Goal: Task Accomplishment & Management: Complete application form

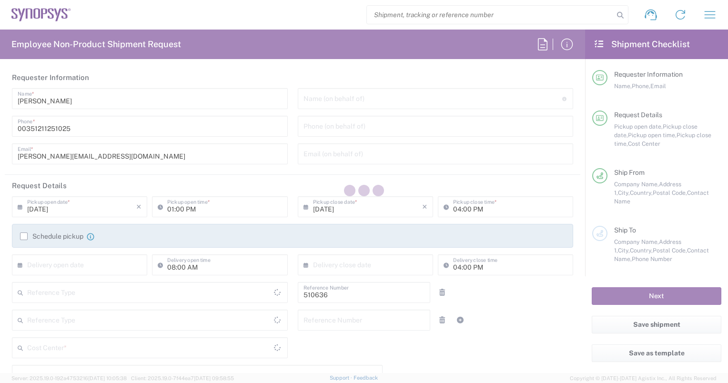
type input "Department"
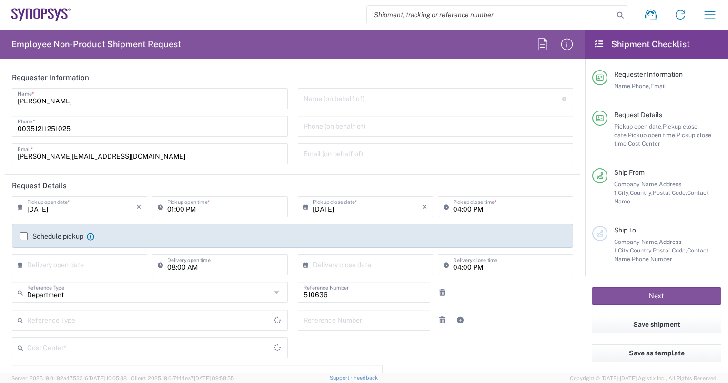
type input "Delivered at Place"
type input "PT90, SG, MSIP2, R&D 510636"
type input "[GEOGRAPHIC_DATA]"
type input "Lisbon PT01"
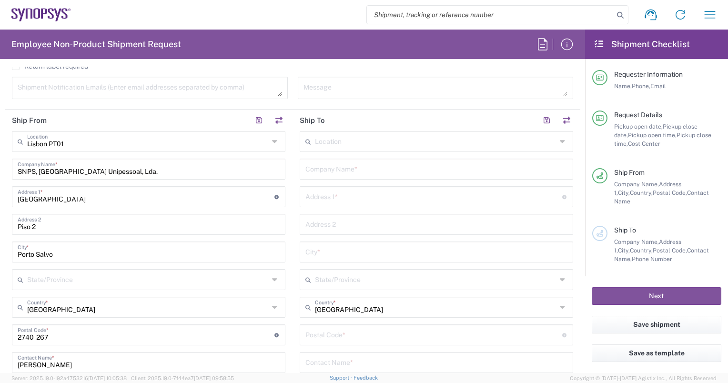
scroll to position [429, 0]
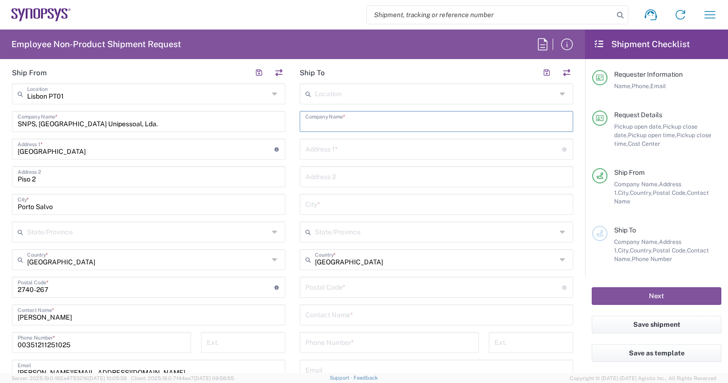
click at [346, 121] on input "text" at bounding box center [436, 120] width 262 height 17
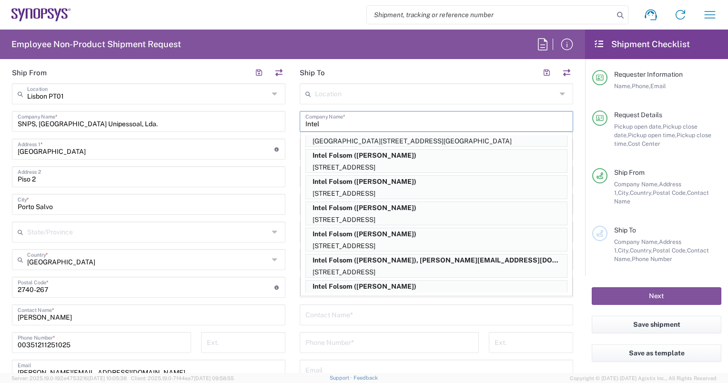
scroll to position [0, 0]
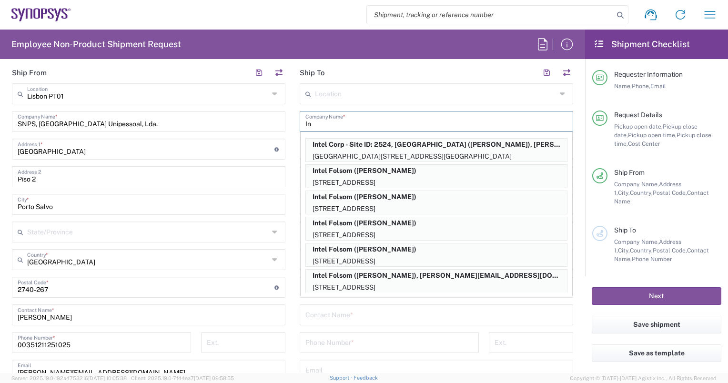
type input "I"
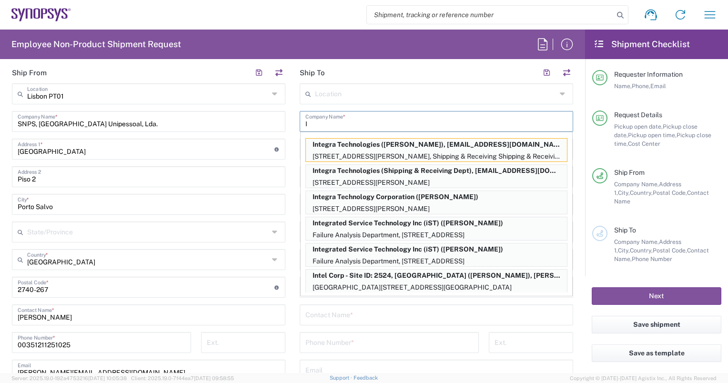
type input "In"
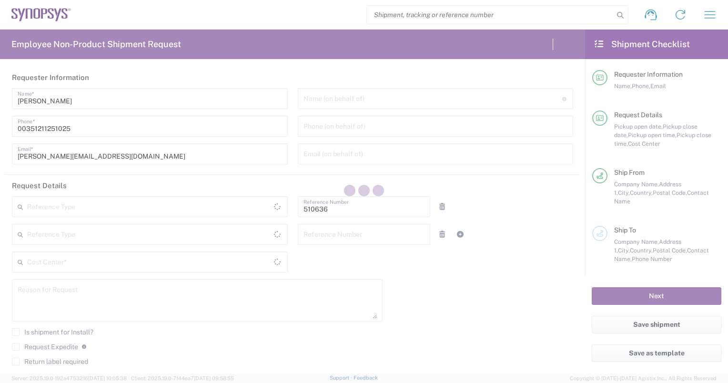
type input "Department"
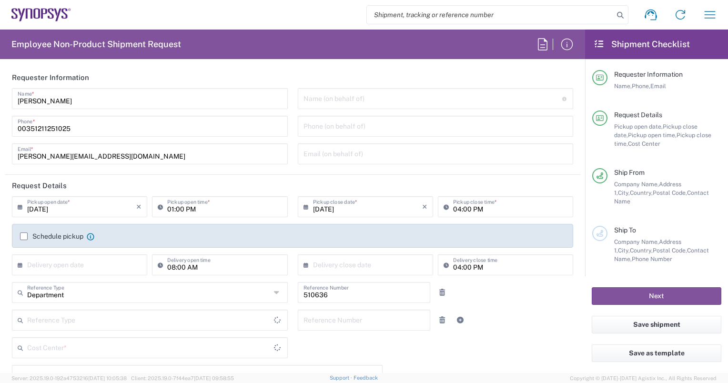
type input "PT90, SG, MSIP2, R&D 510636"
type input "Delivered at Place"
type input "[GEOGRAPHIC_DATA]"
type input "Lisbon PT01"
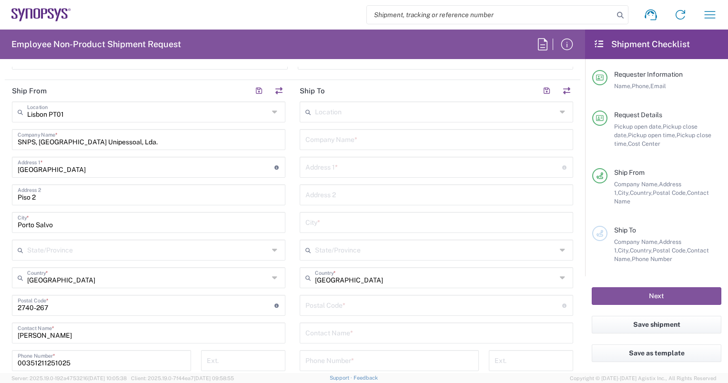
scroll to position [429, 0]
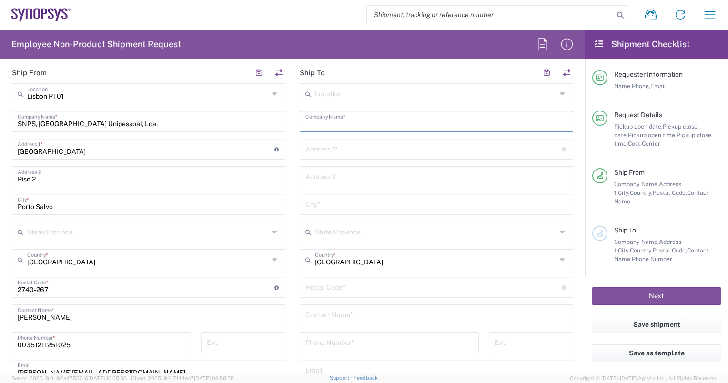
click at [316, 120] on input "text" at bounding box center [436, 120] width 262 height 17
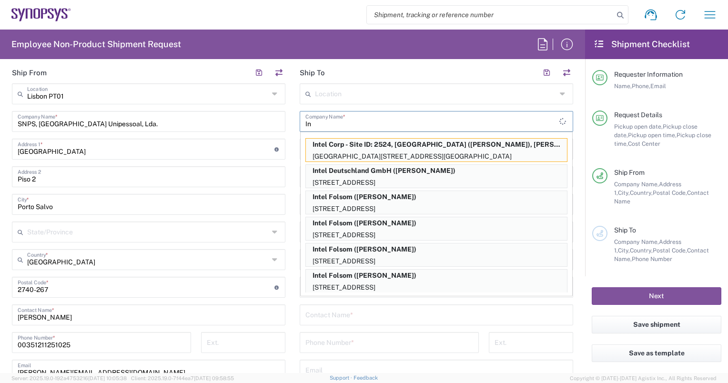
type input "I"
